Goal: Information Seeking & Learning: Learn about a topic

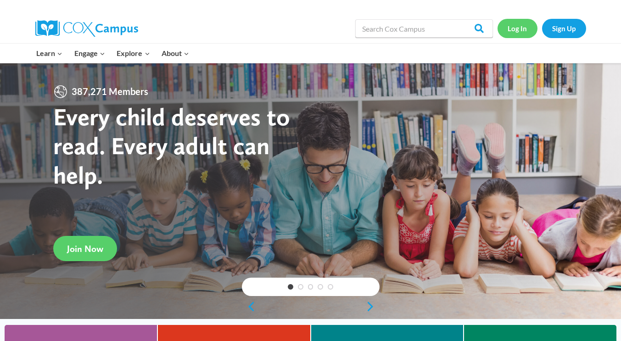
click at [515, 31] on link "Log In" at bounding box center [517, 28] width 40 height 19
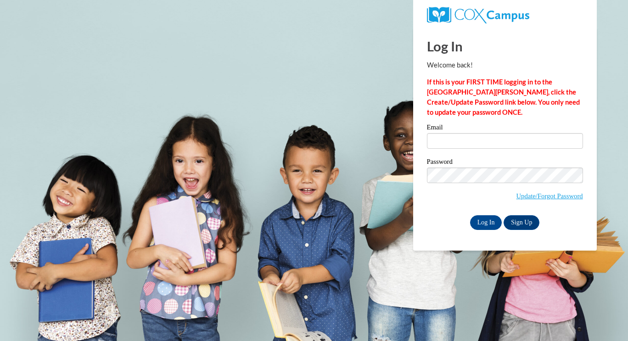
type input "katrinaclark2020@gmail.com"
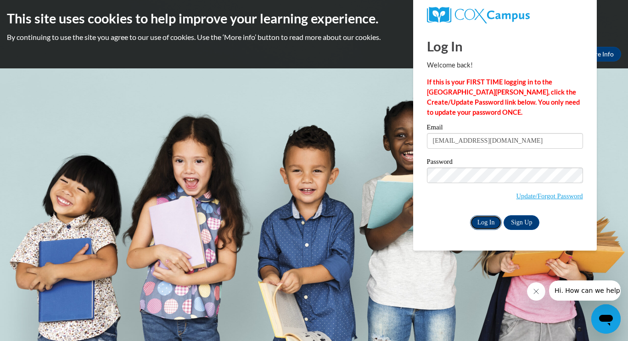
click at [485, 224] on input "Log In" at bounding box center [486, 222] width 32 height 15
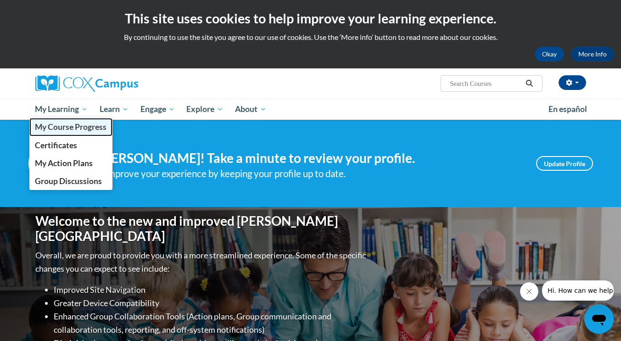
click at [74, 127] on span "My Course Progress" at bounding box center [71, 127] width 72 height 10
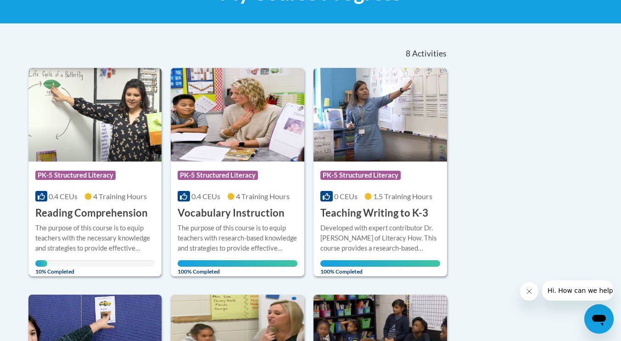
click at [104, 222] on div "More Info Open The purpose of this course is to equip teachers with the necessa…" at bounding box center [94, 246] width 133 height 53
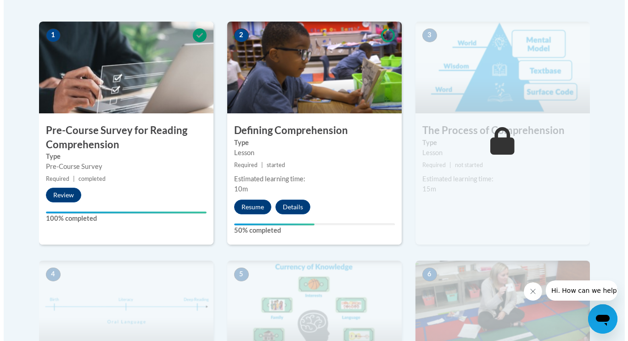
scroll to position [287, 0]
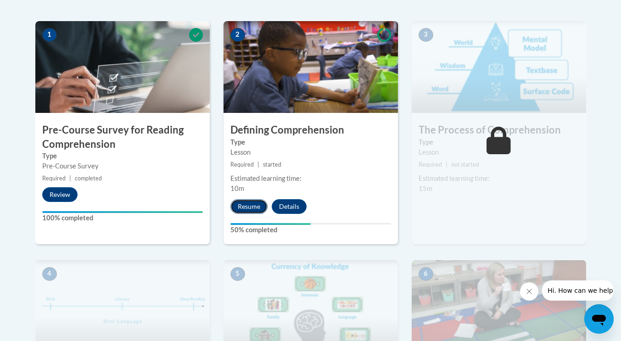
click at [250, 204] on button "Resume" at bounding box center [248, 206] width 37 height 15
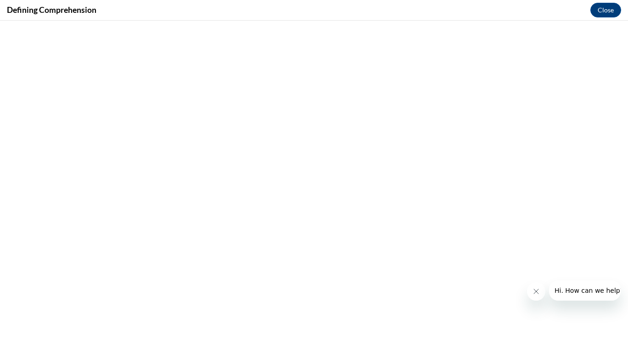
click at [533, 291] on icon "Close message from company" at bounding box center [535, 291] width 7 height 7
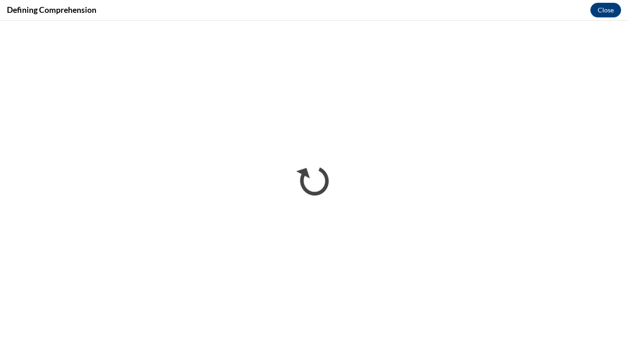
scroll to position [0, 0]
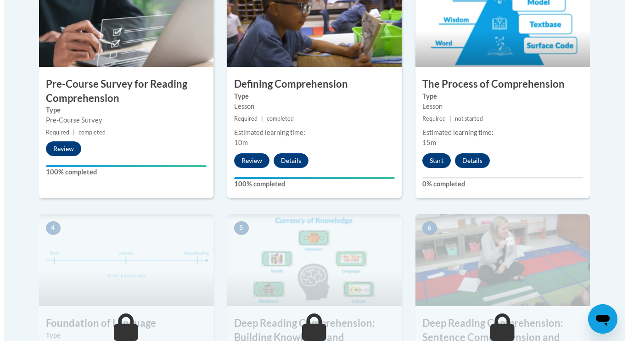
scroll to position [333, 0]
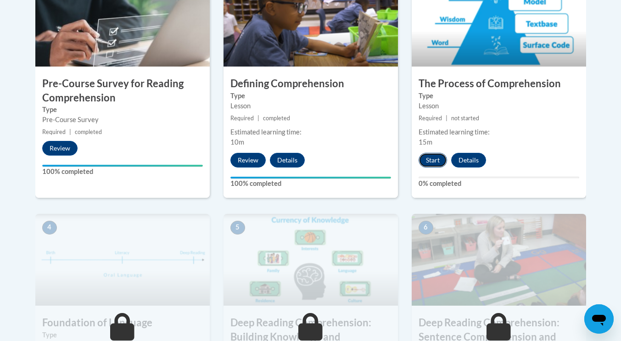
click at [433, 167] on button "Start" at bounding box center [432, 160] width 28 height 15
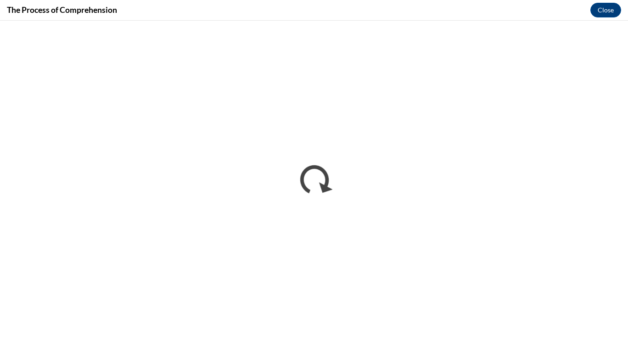
scroll to position [0, 0]
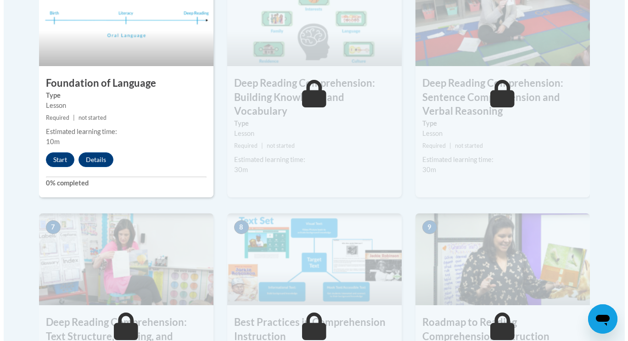
scroll to position [573, 0]
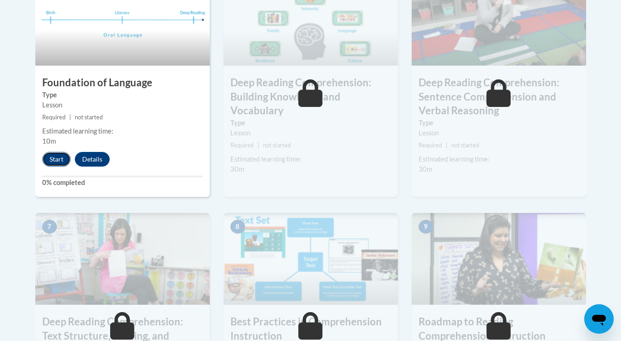
click at [53, 155] on button "Start" at bounding box center [56, 159] width 28 height 15
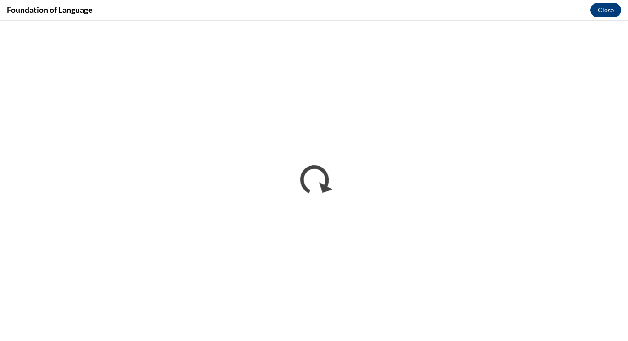
scroll to position [0, 0]
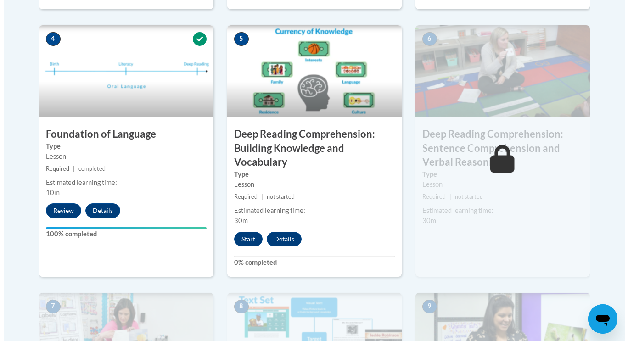
scroll to position [522, 0]
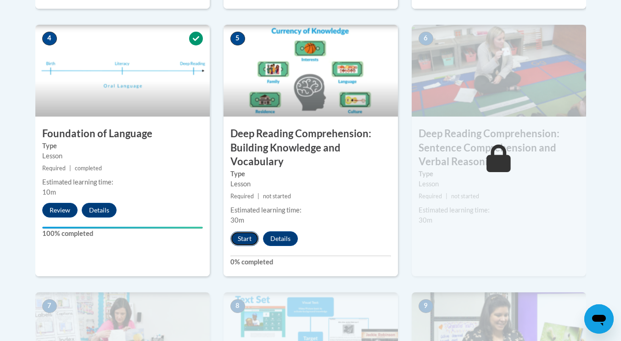
click at [247, 239] on button "Start" at bounding box center [244, 238] width 28 height 15
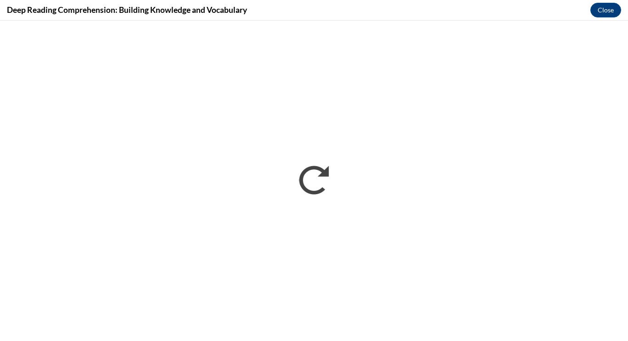
scroll to position [0, 0]
